Goal: Task Accomplishment & Management: Use online tool/utility

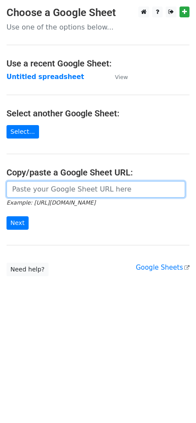
click at [65, 191] on input "url" at bounding box center [96, 189] width 179 height 17
paste input "[URL][DOMAIN_NAME]"
type input "[URL][DOMAIN_NAME]"
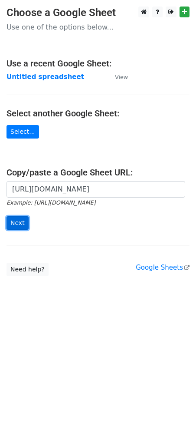
scroll to position [0, 0]
click at [18, 223] on input "Next" at bounding box center [18, 222] width 22 height 13
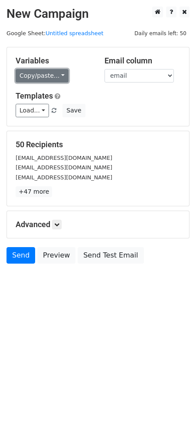
click at [46, 77] on link "Copy/paste..." at bounding box center [42, 75] width 53 height 13
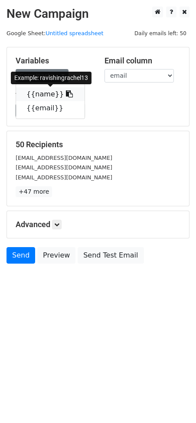
click at [66, 92] on icon at bounding box center [69, 93] width 7 height 7
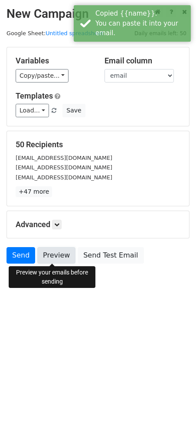
click at [49, 252] on link "Preview" at bounding box center [56, 255] width 38 height 17
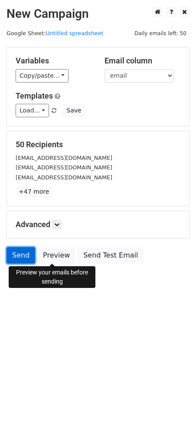
click at [17, 257] on link "Send" at bounding box center [21, 255] width 29 height 17
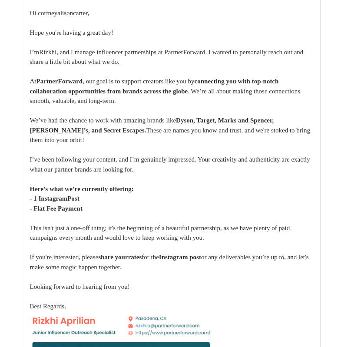
scroll to position [26543, 0]
